Goal: Task Accomplishment & Management: Use online tool/utility

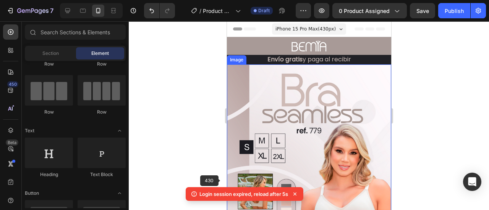
scroll to position [0, 46]
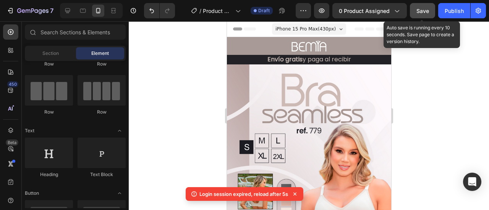
click at [427, 10] on span "Save" at bounding box center [422, 11] width 13 height 6
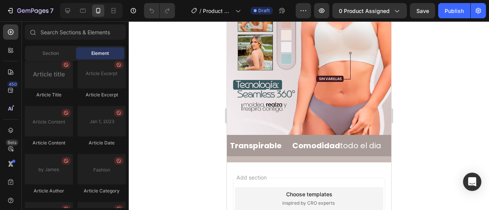
scroll to position [2167, 0]
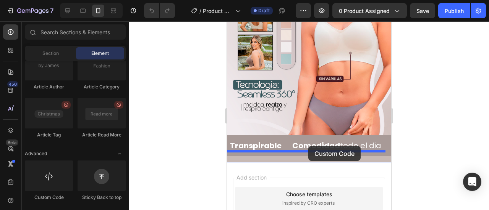
drag, startPoint x: 287, startPoint y: 204, endPoint x: 308, endPoint y: 146, distance: 61.0
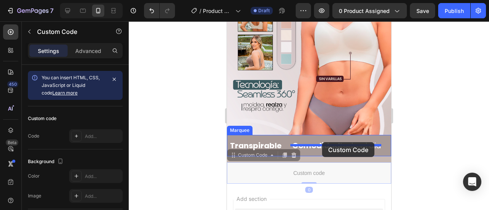
drag, startPoint x: 265, startPoint y: 144, endPoint x: 322, endPoint y: 142, distance: 56.6
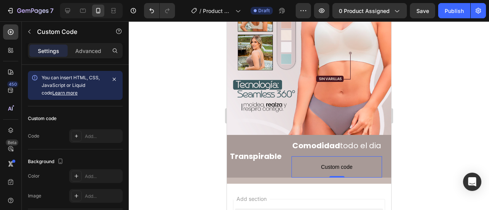
click at [424, 126] on div at bounding box center [309, 115] width 360 height 189
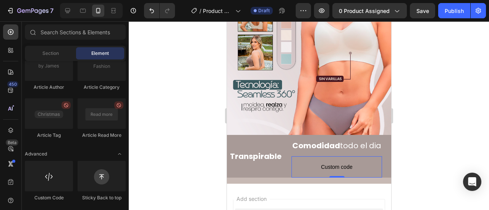
click at [298, 157] on p "Custom code" at bounding box center [336, 167] width 91 height 21
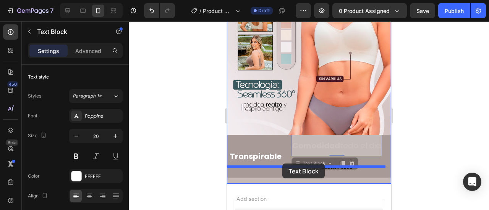
drag, startPoint x: 301, startPoint y: 149, endPoint x: 282, endPoint y: 164, distance: 24.5
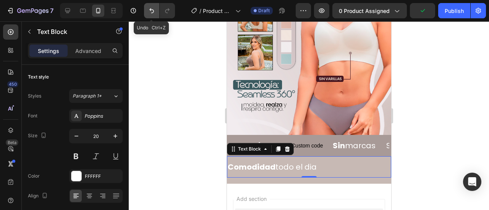
click at [152, 12] on icon "Undo/Redo" at bounding box center [152, 11] width 8 height 8
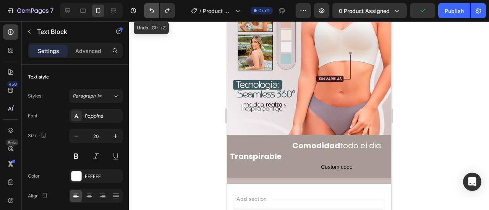
click at [152, 12] on icon "Undo/Redo" at bounding box center [152, 11] width 8 height 8
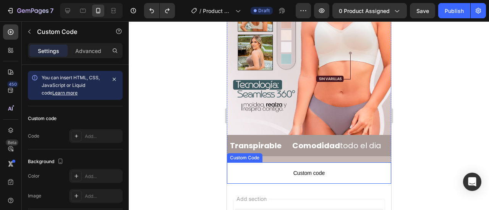
click at [298, 167] on p "Custom code" at bounding box center [309, 173] width 164 height 21
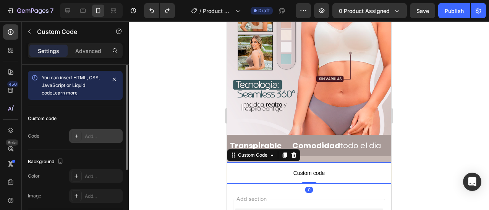
click at [87, 138] on div "Add..." at bounding box center [103, 136] width 36 height 7
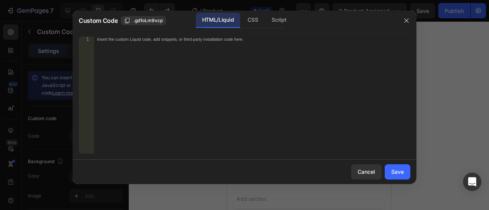
click at [173, 85] on div "Insert the custom Liquid code, add snippets, or third-party installation code h…" at bounding box center [252, 101] width 316 height 129
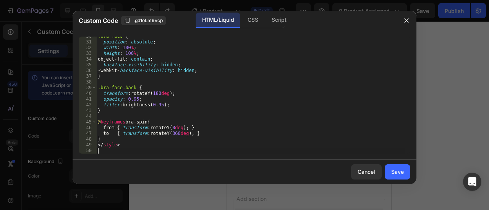
scroll to position [169, 0]
click at [395, 177] on button "Save" at bounding box center [398, 172] width 26 height 15
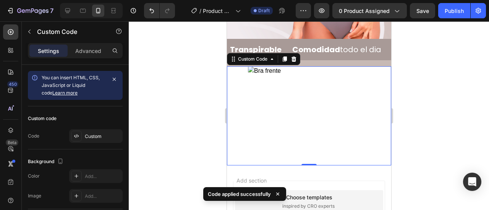
scroll to position [280, 0]
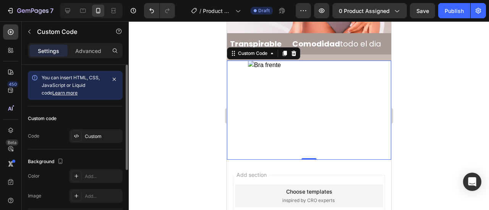
click at [88, 127] on div "Custom code Code Custom" at bounding box center [75, 128] width 95 height 43
click at [89, 135] on div "Custom" at bounding box center [103, 136] width 36 height 7
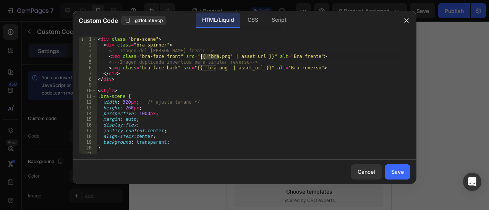
drag, startPoint x: 218, startPoint y: 55, endPoint x: 202, endPoint y: 54, distance: 15.7
click at [202, 54] on div "< div class = "bra-scene" > < div class = "bra-spinner" > <!-- Imagen del brasi…" at bounding box center [250, 101] width 308 height 129
paste textarea "https://cdn.shopify.com/s/files/1/0642/6093/1637/files/ChatGPT_Image_27_sept_20…"
type textarea "<img class="bra-face front" src="{{ 'https://cdn.shopify.com/s/files/1/0642/609…"
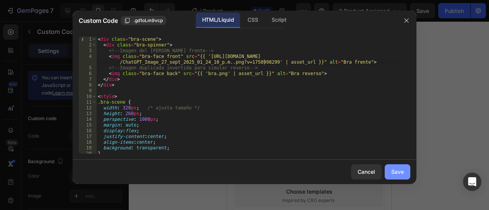
click at [401, 178] on button "Save" at bounding box center [398, 172] width 26 height 15
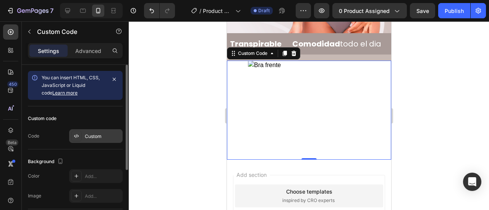
click at [92, 133] on div "Custom" at bounding box center [103, 136] width 36 height 7
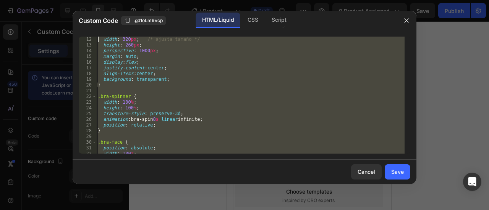
scroll to position [0, 0]
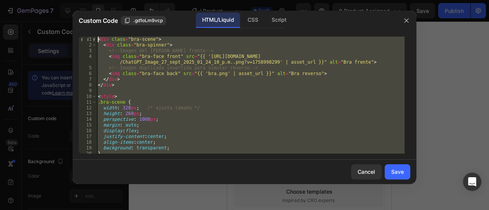
drag, startPoint x: 167, startPoint y: 151, endPoint x: 92, endPoint y: 7, distance: 162.6
click at [92, 7] on div "Custom Code .gd1oLm9vcp HTML/Liquid CSS Script 1 2 3 4 5 6 7 8 9 10 11 12 13 14…" at bounding box center [244, 105] width 489 height 210
type textarea "<div class="bra-scene"> <div class="bra-spinner">"
paste textarea
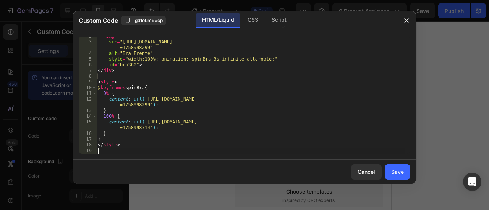
scroll to position [8, 0]
click at [389, 178] on button "Save" at bounding box center [398, 172] width 26 height 15
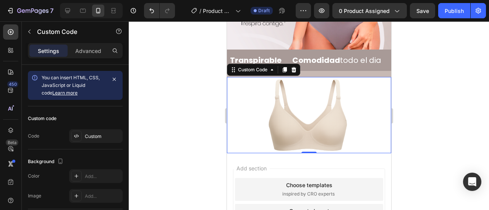
scroll to position [254, 0]
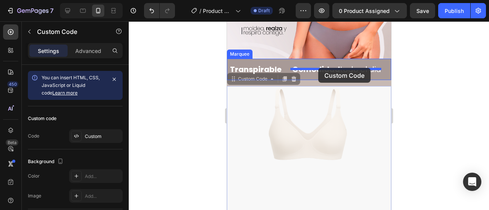
drag, startPoint x: 255, startPoint y: 68, endPoint x: 318, endPoint y: 68, distance: 62.6
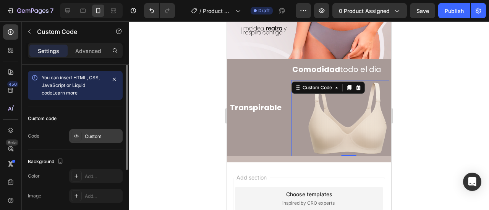
click at [88, 136] on div "Custom" at bounding box center [103, 136] width 36 height 7
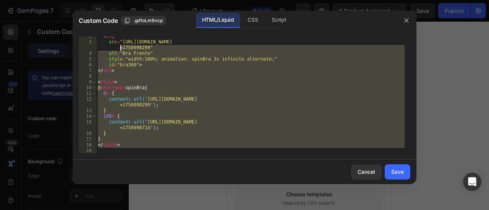
scroll to position [0, 0]
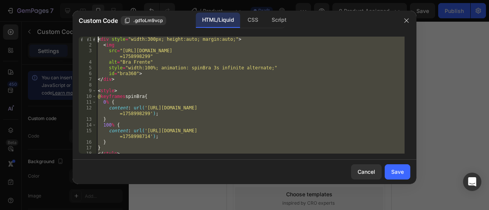
drag, startPoint x: 132, startPoint y: 150, endPoint x: 102, endPoint y: 13, distance: 140.7
click at [102, 13] on div "Custom Code .gd1oLm9vcp HTML/Liquid CSS Script 1 2 3 4 5 6 7 8 9 10 11 12 13 14…" at bounding box center [245, 98] width 344 height 174
type textarea "<div style="width:300px; height:auto; margin:auto;"> <img"
paste textarea
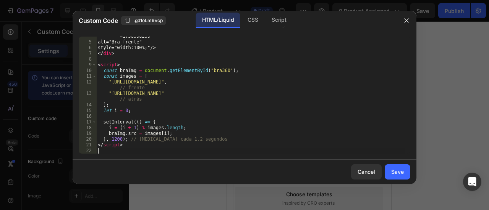
scroll to position [26, 0]
click at [403, 170] on div "Save" at bounding box center [397, 172] width 13 height 8
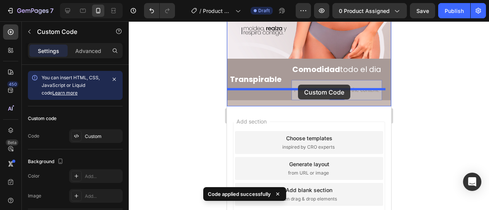
drag, startPoint x: 316, startPoint y: 75, endPoint x: 298, endPoint y: 85, distance: 20.5
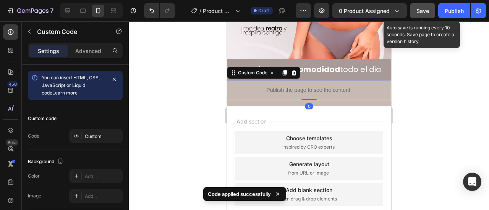
click at [422, 8] on span "Save" at bounding box center [422, 11] width 13 height 6
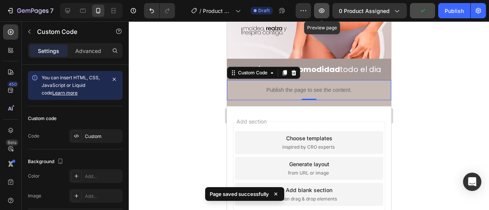
click at [321, 11] on icon "button" at bounding box center [322, 11] width 8 height 8
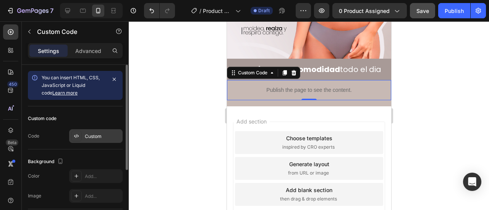
click at [83, 139] on div "Custom" at bounding box center [95, 136] width 53 height 14
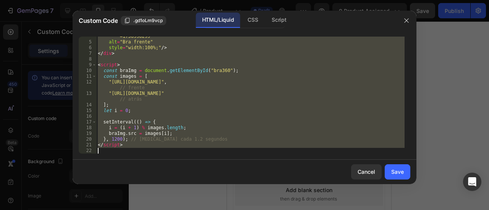
drag, startPoint x: 98, startPoint y: 40, endPoint x: 192, endPoint y: 205, distance: 190.1
click at [192, 205] on div "Custom Code .gd1oLm9vcp HTML/Liquid CSS Script <div style="width:300px; margin:…" at bounding box center [244, 105] width 489 height 210
type textarea "</script>"
paste textarea
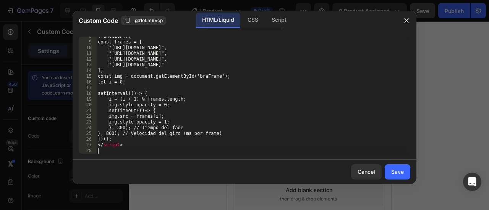
scroll to position [43, 0]
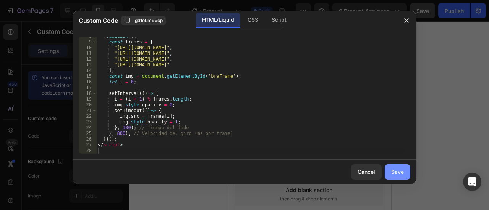
click at [396, 169] on div "Save" at bounding box center [397, 172] width 13 height 8
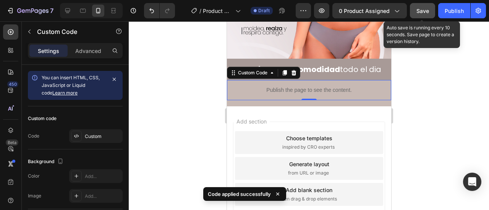
click at [426, 7] on div "Save" at bounding box center [422, 11] width 13 height 8
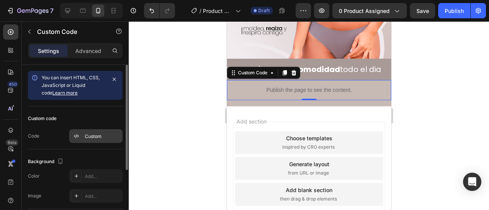
click at [95, 139] on div "Custom" at bounding box center [103, 136] width 36 height 7
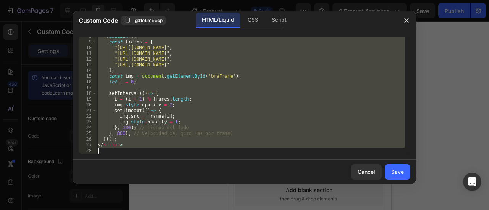
drag, startPoint x: 97, startPoint y: 39, endPoint x: 163, endPoint y: 182, distance: 157.6
click at [163, 182] on div "Custom Code .gd1oLm9vcp HTML/Liquid CSS Script <div style="width:380px;margin:a…" at bounding box center [245, 98] width 344 height 174
type textarea "</script>"
paste textarea
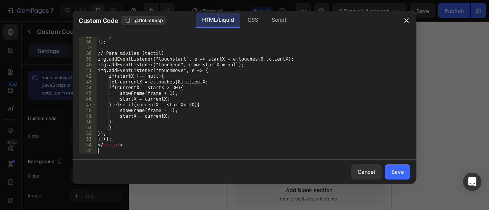
scroll to position [198, 0]
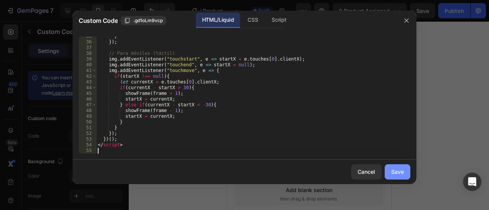
click at [393, 174] on div "Save" at bounding box center [397, 172] width 13 height 8
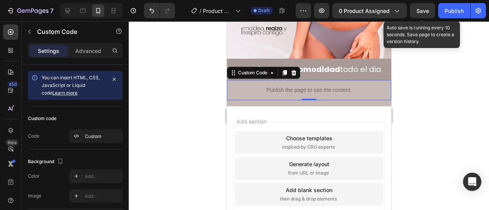
click at [421, 10] on span "Save" at bounding box center [422, 11] width 13 height 6
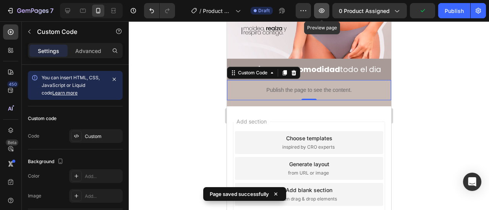
click at [323, 7] on icon "button" at bounding box center [322, 11] width 8 height 8
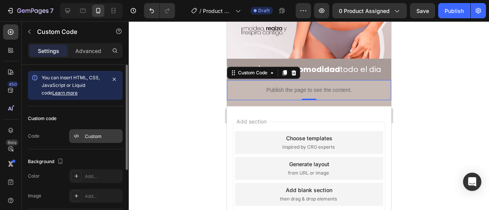
click at [94, 139] on div "Custom" at bounding box center [103, 136] width 36 height 7
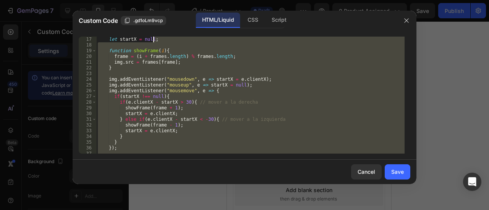
scroll to position [0, 0]
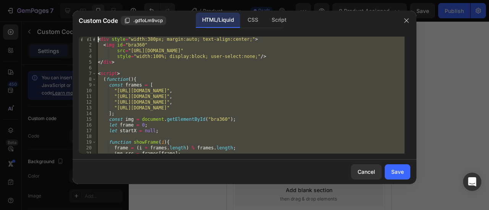
drag, startPoint x: 218, startPoint y: 149, endPoint x: 101, endPoint y: 32, distance: 165.6
click at [101, 32] on div "1 2 3 4 5 6 7 8 9 10 11 12 13 14 15 16 17 18 19 20 21 22 < div style = "width:3…" at bounding box center [245, 95] width 344 height 129
type textarea "<div style="width:380px; margin:auto; text-align:center;"> <img id="bra360""
paste textarea
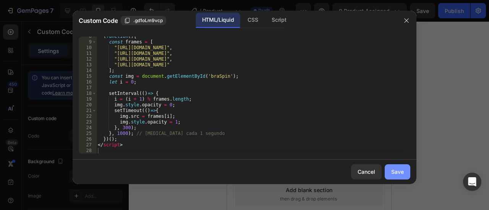
click at [396, 170] on div "Save" at bounding box center [397, 172] width 13 height 8
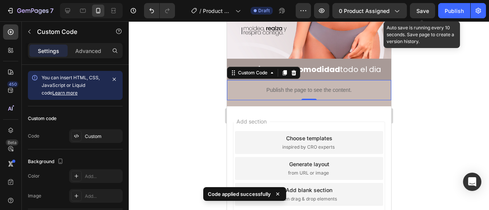
click at [419, 13] on span "Save" at bounding box center [422, 11] width 13 height 6
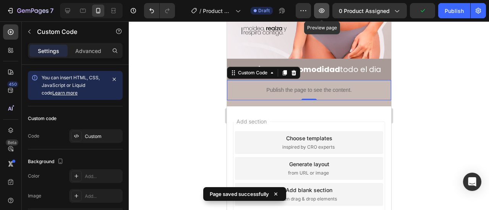
click at [319, 11] on icon "button" at bounding box center [322, 11] width 8 height 8
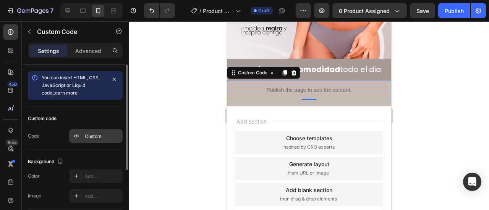
click at [91, 136] on div "Custom" at bounding box center [103, 136] width 36 height 7
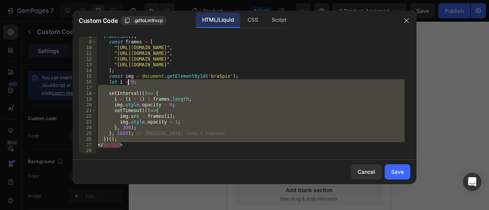
scroll to position [0, 0]
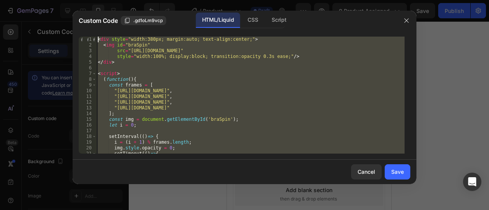
drag, startPoint x: 167, startPoint y: 147, endPoint x: 90, endPoint y: 16, distance: 151.7
click at [90, 16] on div "Custom Code .gd1oLm9vcp HTML/Liquid CSS Script </script> 1 2 3 4 5 6 7 8 9 10 1…" at bounding box center [245, 98] width 344 height 174
paste textarea "/style>"
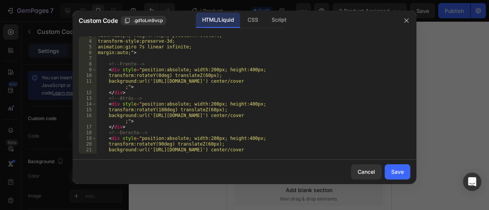
scroll to position [15, 0]
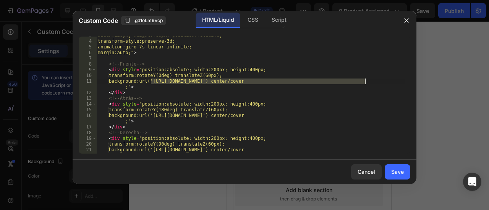
drag, startPoint x: 152, startPoint y: 81, endPoint x: 364, endPoint y: 81, distance: 212.4
click at [364, 81] on div "width:120px; height:400px; position:relative; transform-style:preserve-3d; anim…" at bounding box center [250, 100] width 308 height 134
paste textarea "https://cdn.shopify.com/s/files/1/0642/6093/1637/files/frente.png?v=1758999248"
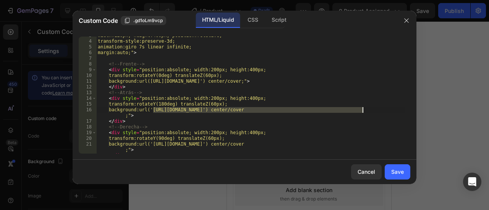
drag, startPoint x: 153, startPoint y: 110, endPoint x: 362, endPoint y: 110, distance: 209.3
click at [362, 110] on div "width:120px; height:400px; position:relative; transform-style:preserve-3d; anim…" at bounding box center [250, 97] width 308 height 129
click at [362, 110] on div "width:120px; height:400px; position:relative; transform-style:preserve-3d; anim…" at bounding box center [250, 95] width 308 height 117
click at [377, 107] on div "width:120px; height:400px; position:relative; transform-style:preserve-3d; anim…" at bounding box center [250, 97] width 308 height 129
drag, startPoint x: 362, startPoint y: 110, endPoint x: 153, endPoint y: 112, distance: 208.9
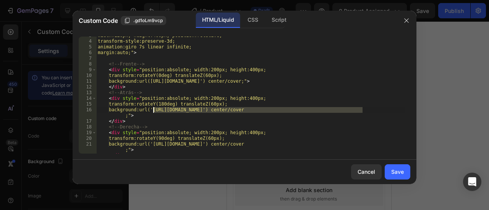
click at [153, 112] on div "width:120px; height:400px; position:relative; transform-style:preserve-3d; anim…" at bounding box center [250, 97] width 308 height 129
paste textarea "642/6093/1637/files/atras.png?v=1758999247"
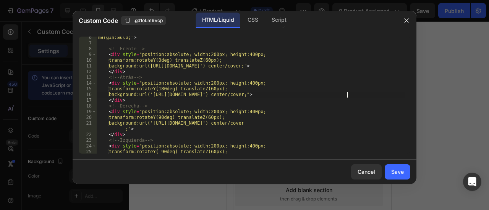
scroll to position [31, 0]
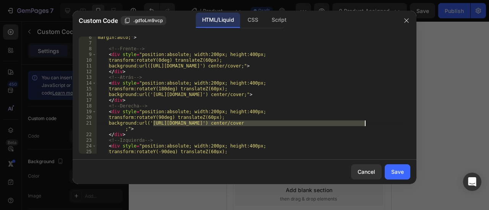
drag, startPoint x: 153, startPoint y: 123, endPoint x: 365, endPoint y: 124, distance: 212.4
click at [365, 124] on div "margin:auto;" > <!-- Frente --> < div style = "position:absolute; width:200px; …" at bounding box center [250, 99] width 308 height 129
paste textarea "642/6093/1637/files/lado_der.png?v=1758999247"
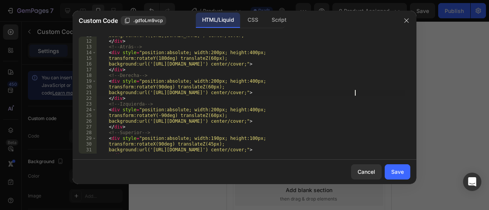
scroll to position [76, 0]
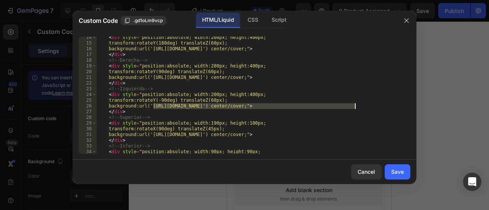
drag, startPoint x: 153, startPoint y: 106, endPoint x: 354, endPoint y: 107, distance: 201.7
click at [354, 107] on div "< div style = "position:absolute; width:200px; height:400px; transform:rotateY(…" at bounding box center [250, 99] width 308 height 129
paste textarea "642/6093/1637/files/lado_izq.png?v=1758999247"
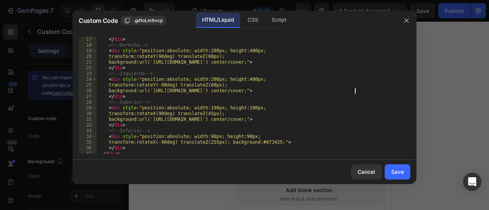
scroll to position [107, 0]
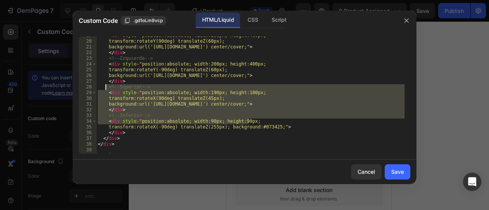
drag, startPoint x: 295, startPoint y: 124, endPoint x: 105, endPoint y: 89, distance: 193.1
click at [105, 89] on div "< div style = "position:absolute; width:200px; height:400px; transform:rotateY(…" at bounding box center [250, 97] width 308 height 129
type textarea "<!-- Superior --> <div style="position:absolute; width:190px; height:100px;"
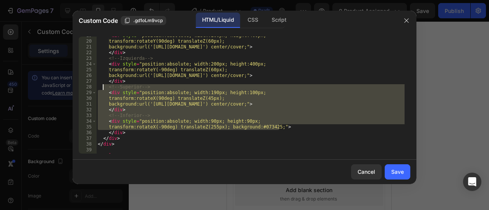
drag, startPoint x: 284, startPoint y: 126, endPoint x: 103, endPoint y: 88, distance: 185.0
click at [103, 88] on div "< div style = "position:absolute; width:200px; height:400px; transform:rotateY(…" at bounding box center [250, 97] width 308 height 129
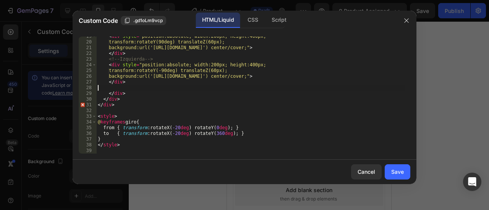
scroll to position [100, 0]
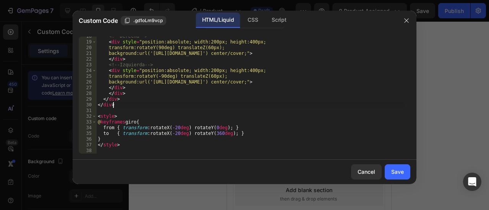
click at [125, 105] on div "<!-- Derecha --> < div style = "position:absolute; width:200px; height:400px; t…" at bounding box center [250, 98] width 308 height 129
type textarea "<"
type textarea "</div>"
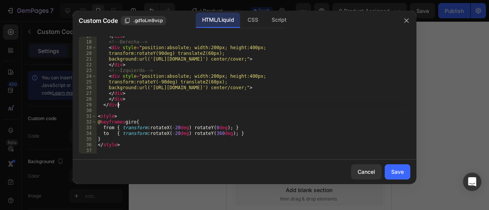
scroll to position [95, 0]
click at [398, 175] on div "Save" at bounding box center [397, 172] width 13 height 8
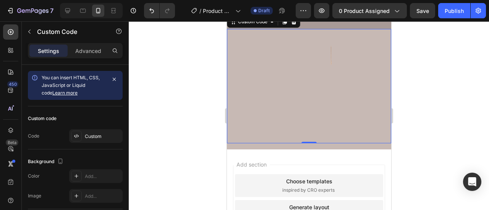
scroll to position [254, 0]
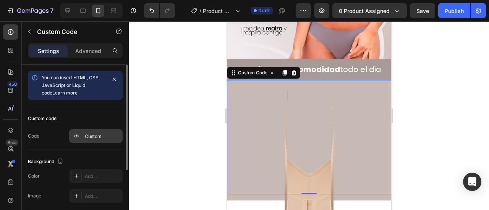
click at [94, 133] on div "Custom" at bounding box center [103, 136] width 36 height 7
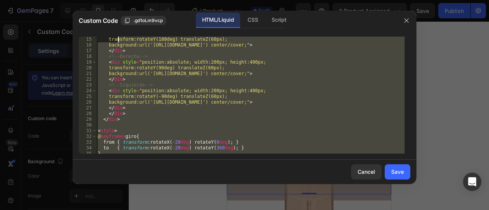
scroll to position [0, 0]
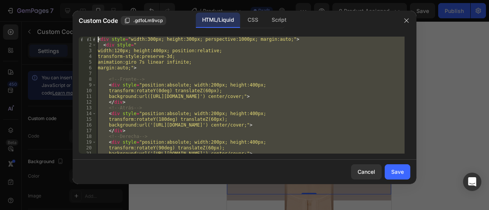
drag, startPoint x: 258, startPoint y: 149, endPoint x: 95, endPoint y: 19, distance: 208.0
click at [95, 19] on div "Custom Code .gd1oLm9vcp HTML/Liquid CSS Script 1 2 3 4 5 6 7 8 9 10 11 12 13 14…" at bounding box center [245, 98] width 344 height 174
type textarea "<div style="width:300px; height:300px; perspective:1000px; margin:auto;"> <div …"
paste textarea
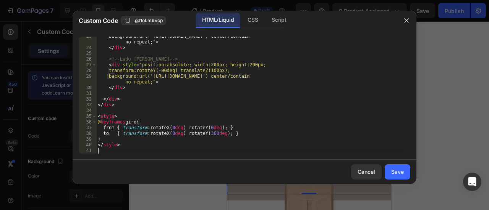
scroll to position [141, 0]
click at [396, 172] on div "Save" at bounding box center [397, 172] width 13 height 8
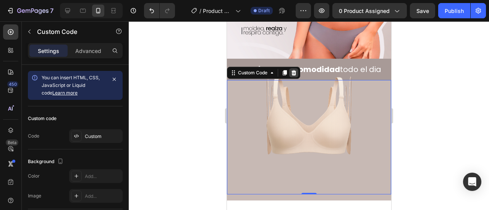
click at [291, 70] on icon at bounding box center [293, 73] width 6 height 6
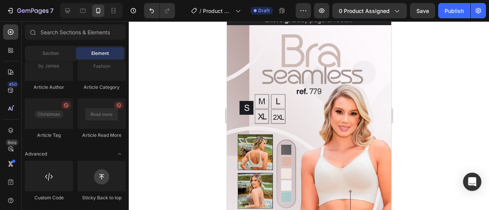
scroll to position [127, 0]
